Goal: Communication & Community: Answer question/provide support

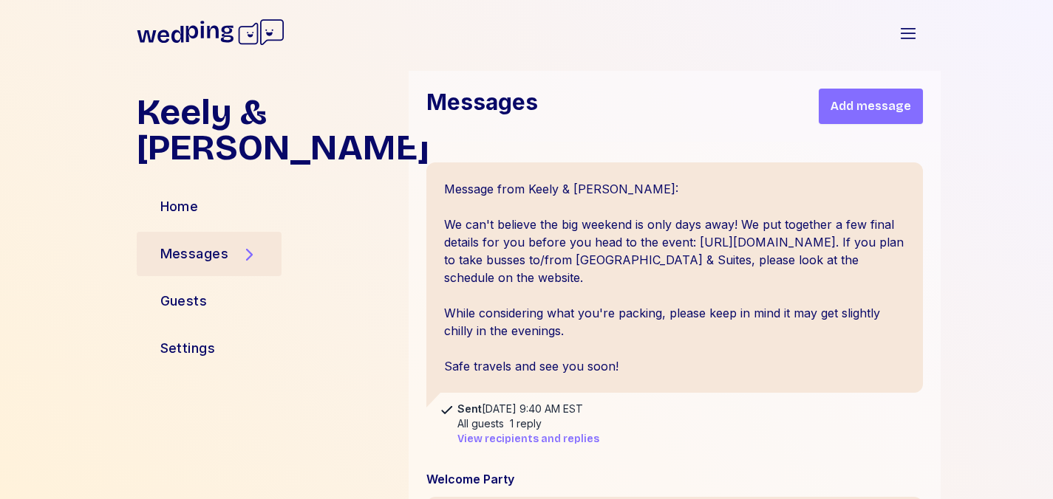
scroll to position [304, 0]
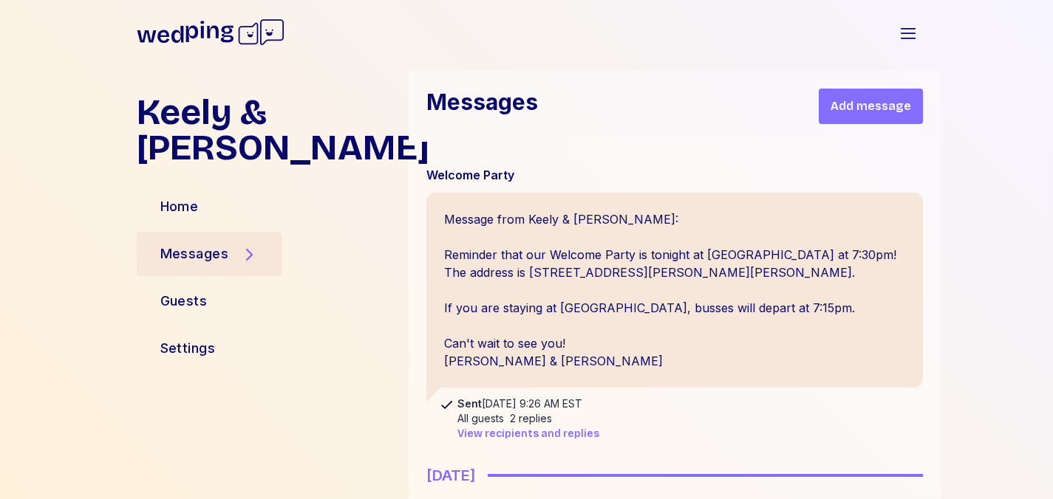
click at [538, 424] on div "2 replies" at bounding box center [531, 418] width 42 height 15
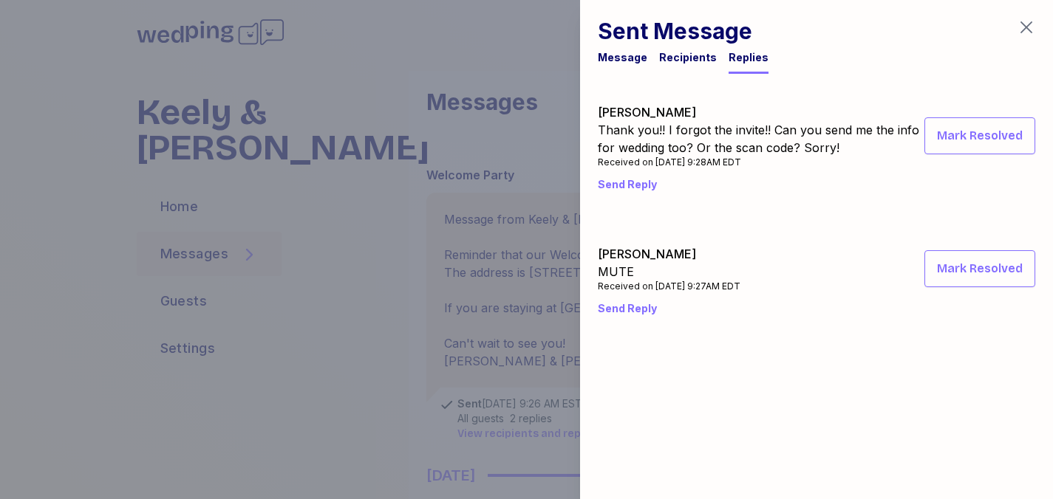
click at [639, 188] on div "Send Reply" at bounding box center [816, 184] width 437 height 27
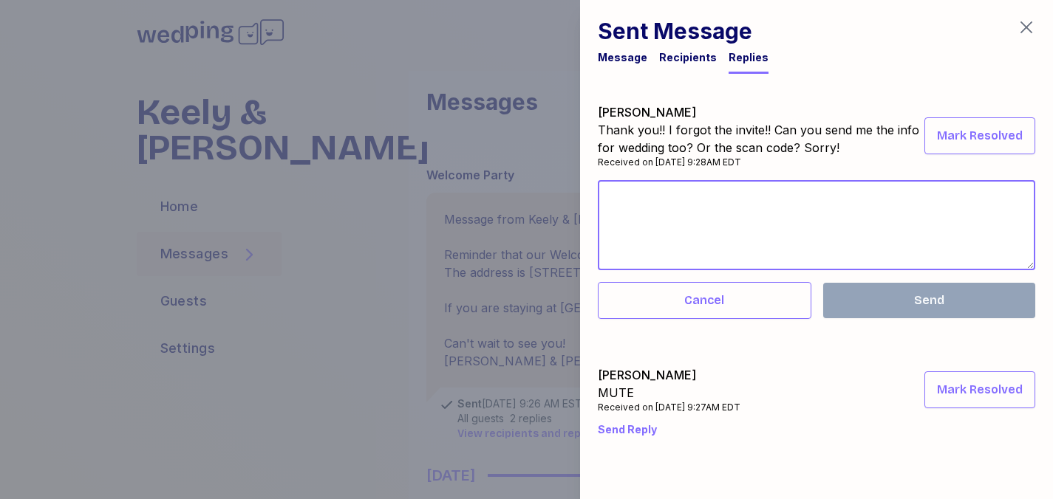
click at [697, 213] on textarea at bounding box center [816, 225] width 437 height 90
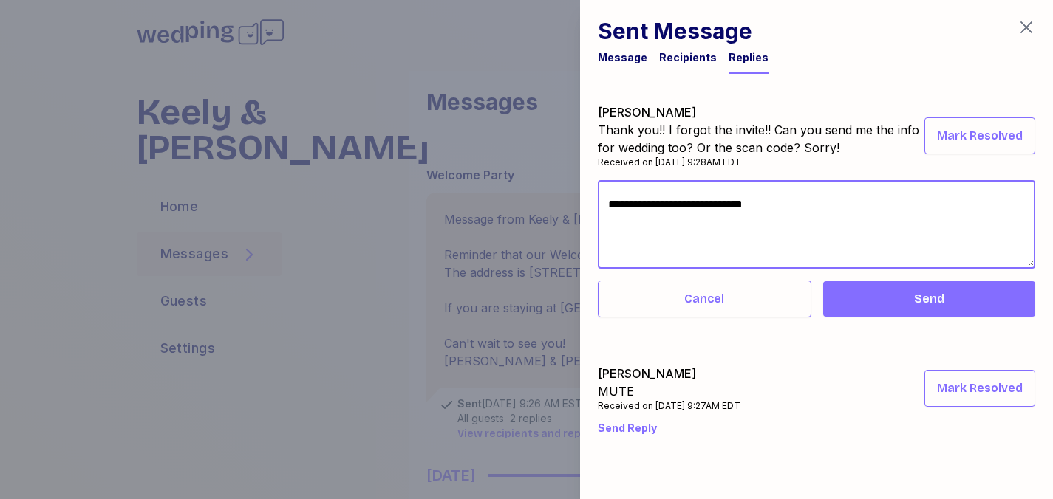
paste textarea "**********"
type textarea "**********"
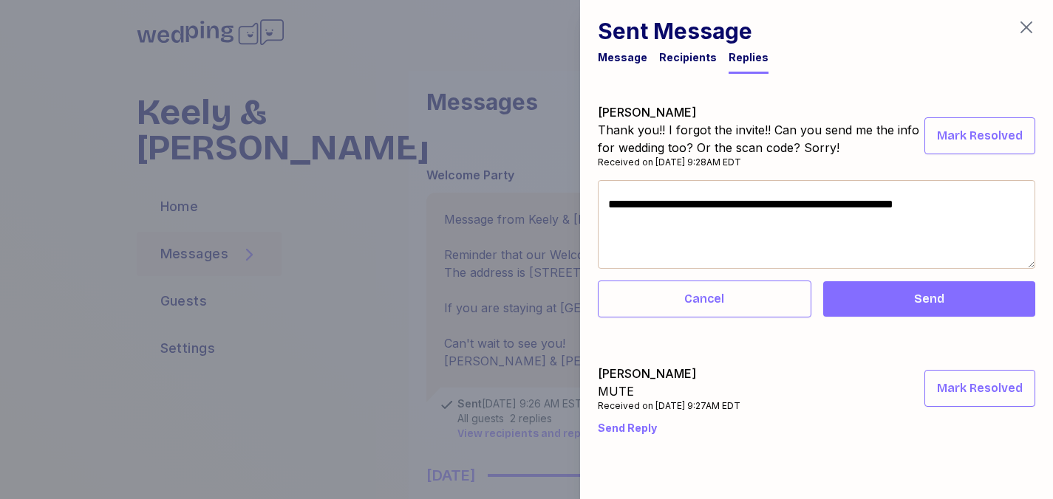
click at [951, 299] on span "Send" at bounding box center [929, 299] width 188 height 18
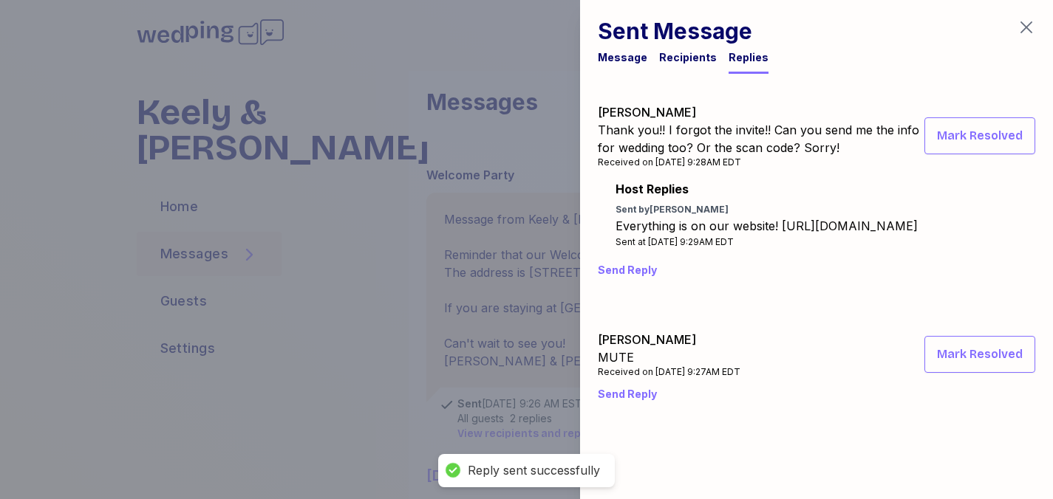
click at [887, 225] on div "Everything is on our website! [URL][DOMAIN_NAME]" at bounding box center [816, 226] width 402 height 18
click at [782, 253] on div "Host Replies Sent by [PERSON_NAME] Everything is on our website! [URL][DOMAIN_N…" at bounding box center [816, 211] width 437 height 86
click at [647, 342] on div "[PERSON_NAME]" at bounding box center [669, 340] width 143 height 18
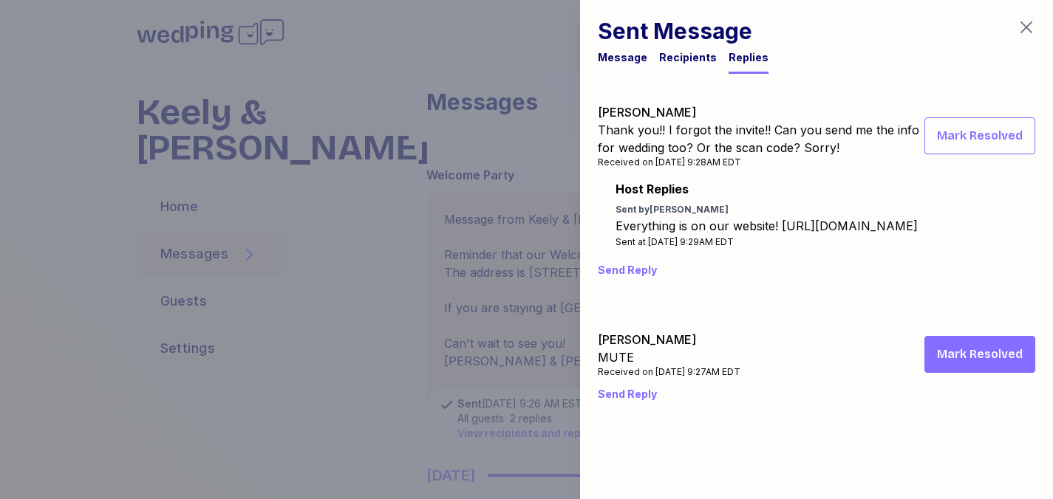
click at [954, 342] on button "Mark Resolved" at bounding box center [979, 354] width 111 height 37
click at [426, 291] on div at bounding box center [526, 249] width 1053 height 499
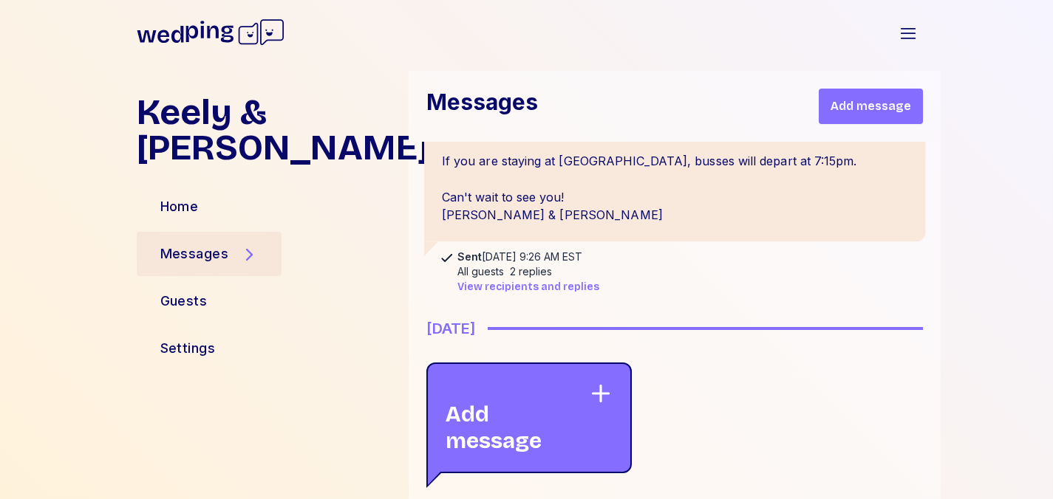
scroll to position [452, 0]
click at [541, 285] on span "View recipients and replies" at bounding box center [528, 286] width 142 height 15
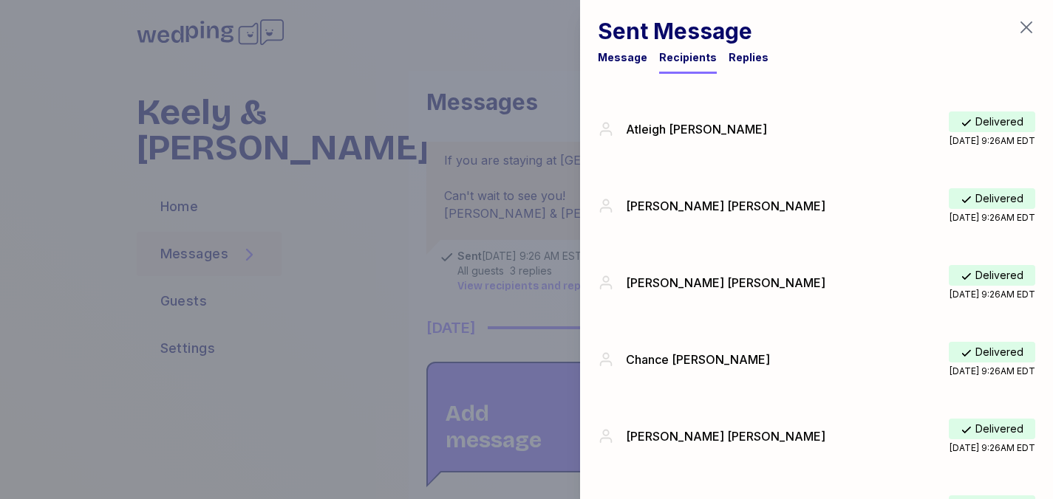
click at [732, 61] on div "Replies" at bounding box center [748, 57] width 40 height 15
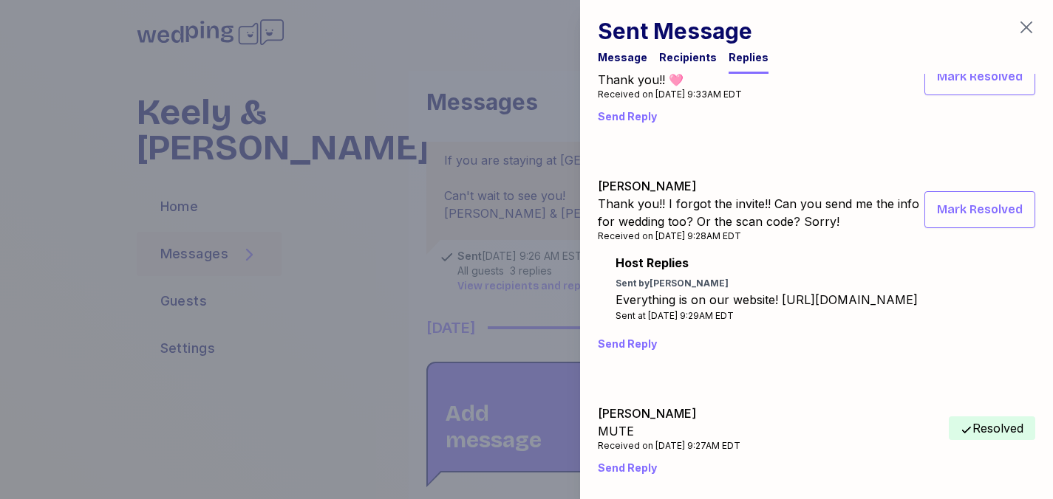
scroll to position [0, 0]
